Goal: Information Seeking & Learning: Learn about a topic

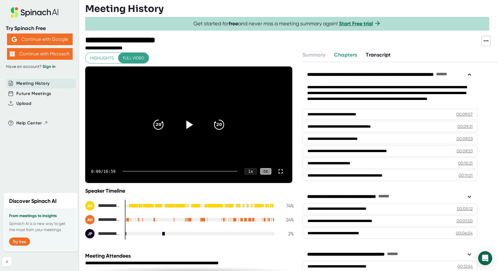
click at [194, 125] on icon at bounding box center [189, 125] width 15 height 15
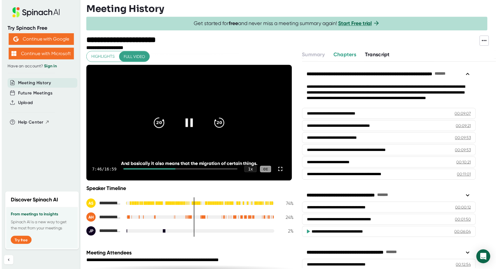
scroll to position [1, 0]
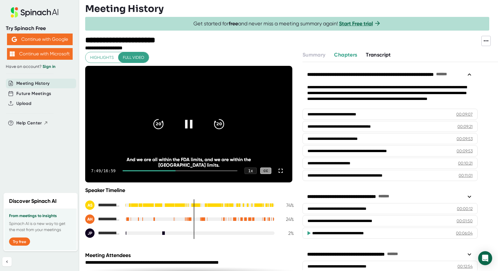
click at [190, 124] on icon at bounding box center [189, 124] width 15 height 15
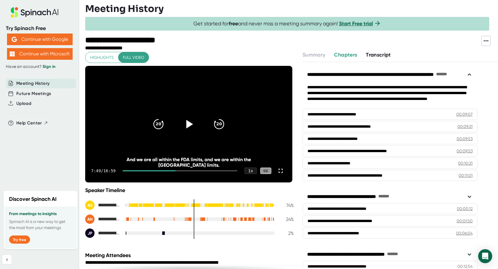
click at [187, 126] on icon at bounding box center [190, 124] width 7 height 8
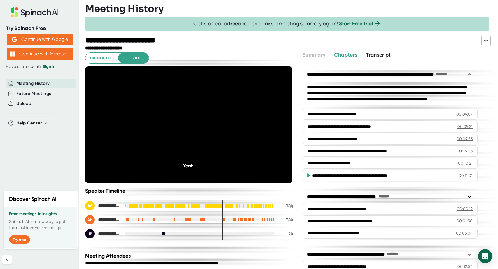
scroll to position [1, 0]
